Goal: Book appointment/travel/reservation

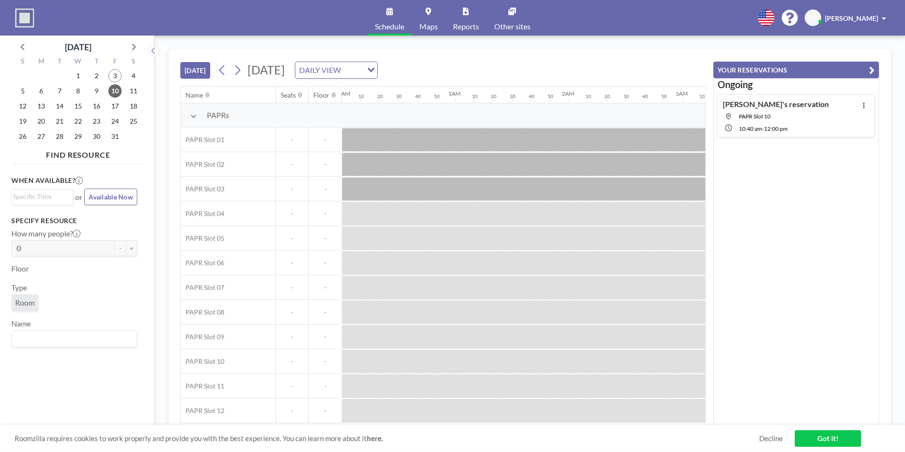
scroll to position [0, 1174]
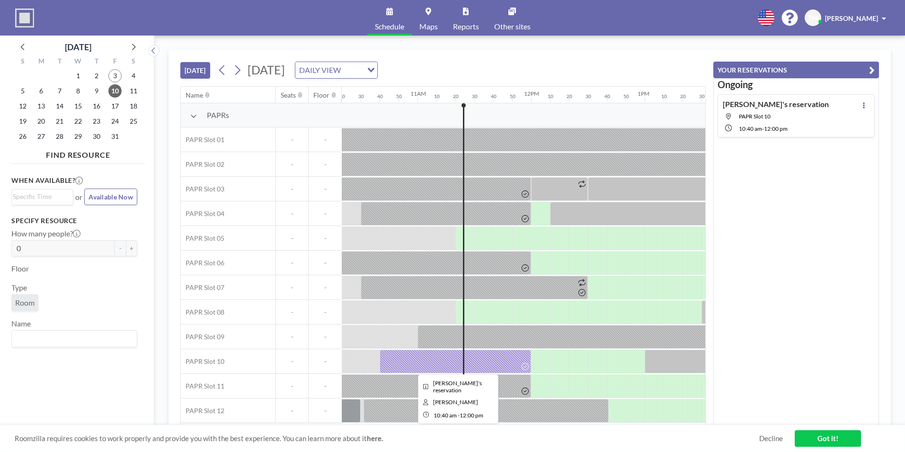
drag, startPoint x: 520, startPoint y: 364, endPoint x: 509, endPoint y: 358, distance: 12.5
click at [509, 358] on div at bounding box center [456, 361] width 152 height 24
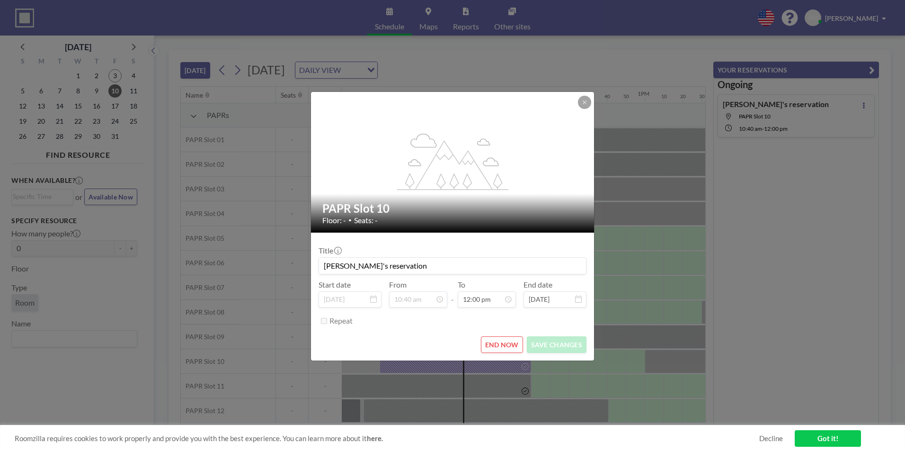
click at [509, 346] on button "END NOW" at bounding box center [502, 344] width 42 height 17
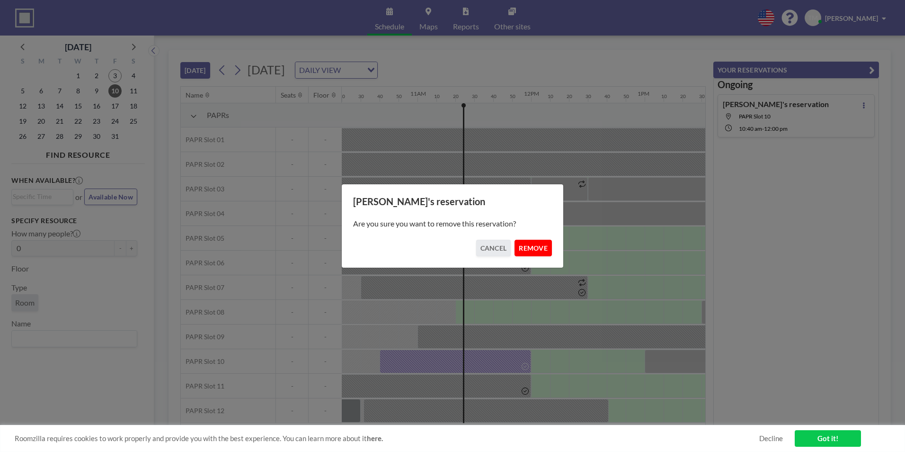
click at [537, 242] on button "REMOVE" at bounding box center [533, 248] width 37 height 17
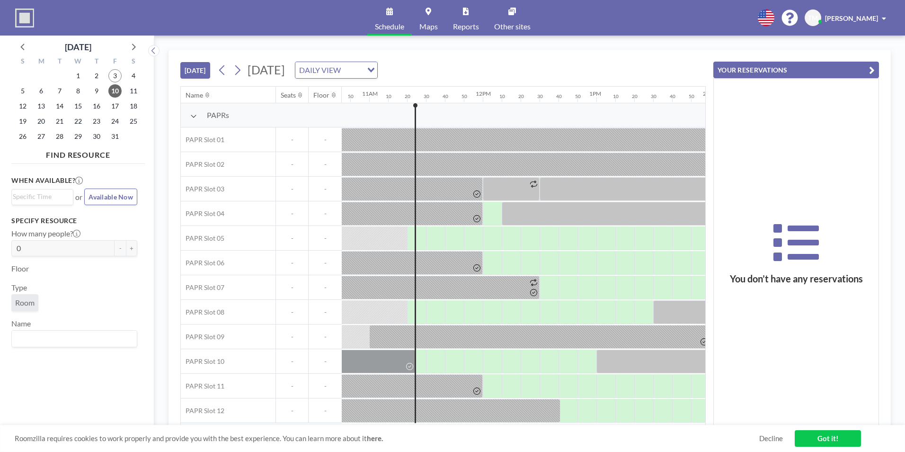
scroll to position [0, 1309]
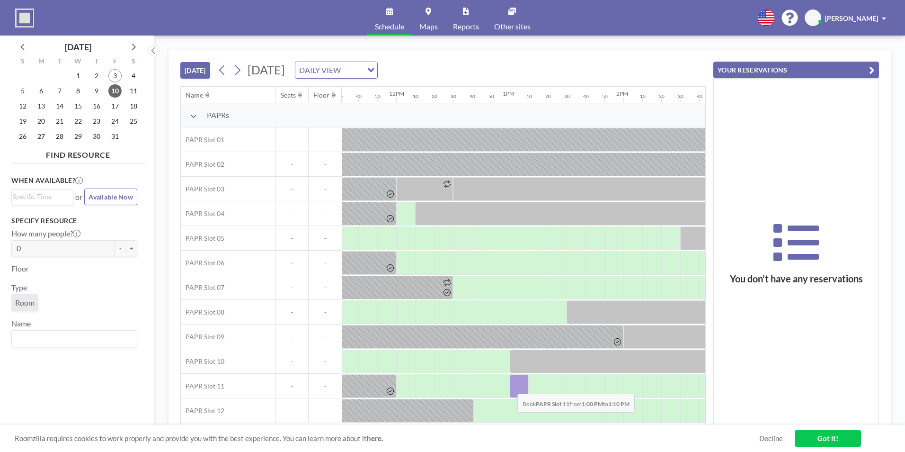
click at [510, 386] on div at bounding box center [519, 386] width 19 height 24
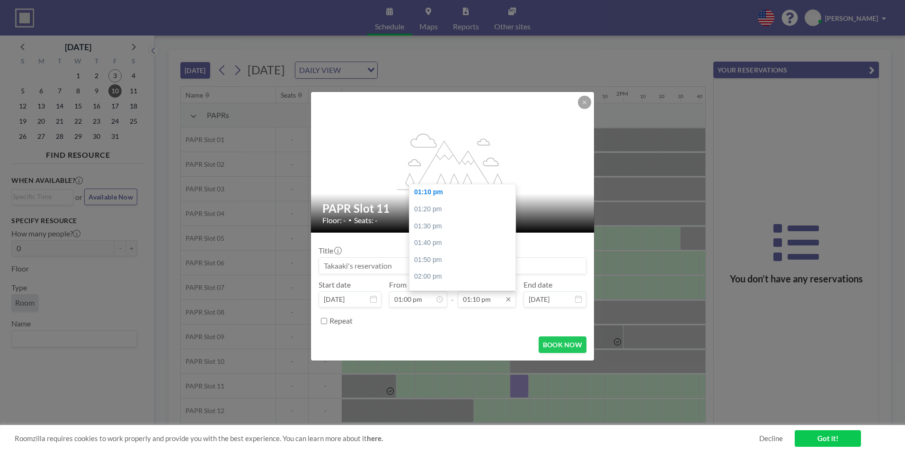
click at [483, 303] on input "01:10 pm" at bounding box center [487, 299] width 58 height 16
click at [452, 252] on div "05:00 pm" at bounding box center [465, 248] width 111 height 17
type input "05:00 pm"
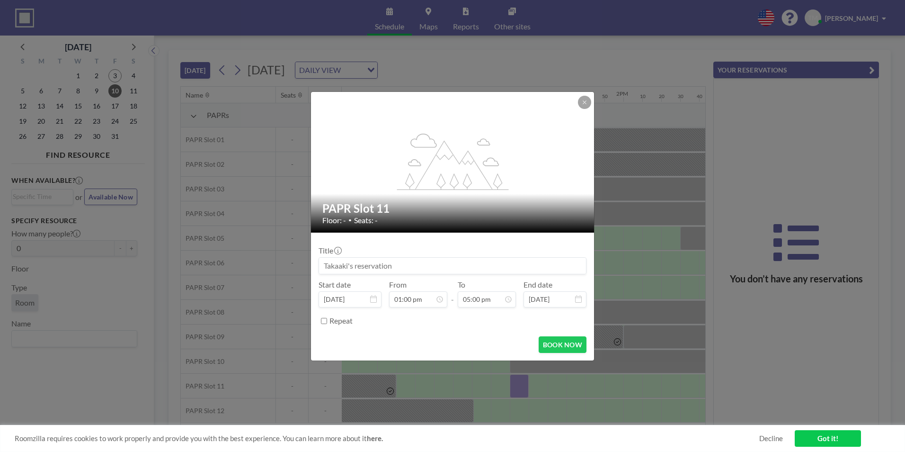
scroll to position [152, 0]
click at [573, 346] on button "BOOK NOW" at bounding box center [563, 344] width 48 height 17
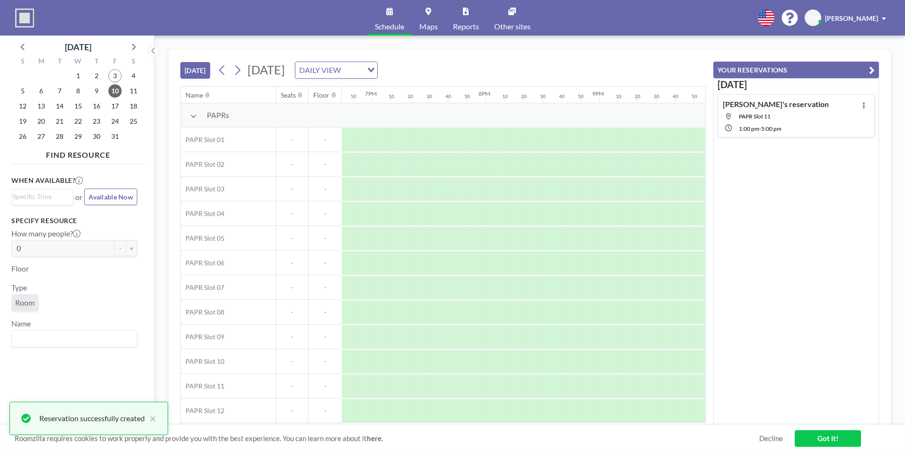
scroll to position [0, 2131]
